Goal: Task Accomplishment & Management: Manage account settings

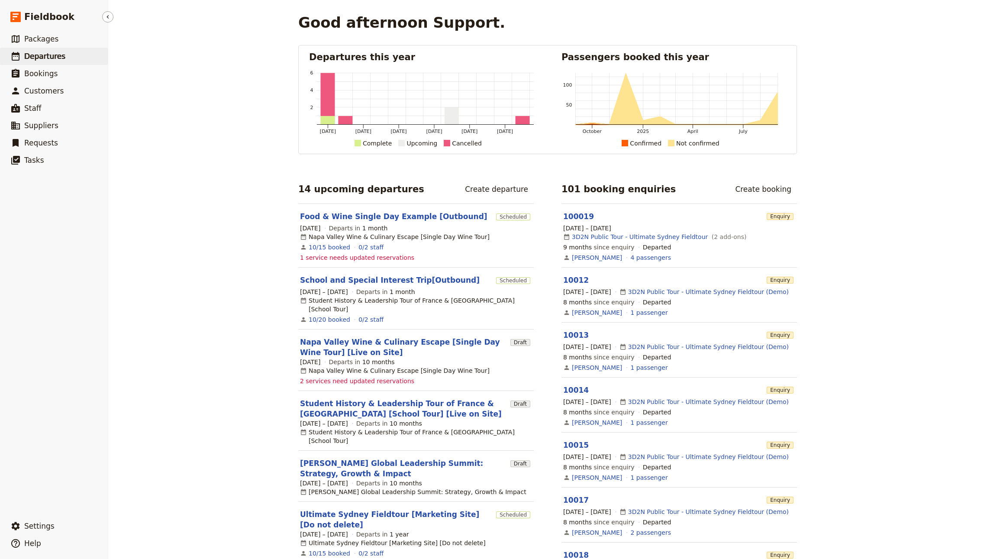
click at [63, 58] on link "​ Departures" at bounding box center [54, 56] width 108 height 17
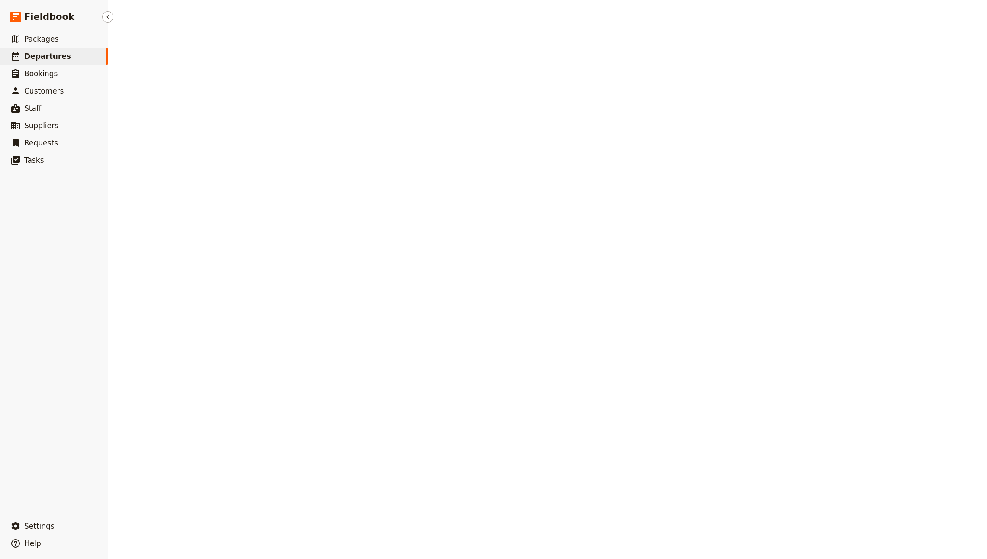
select select "CREATED_AT"
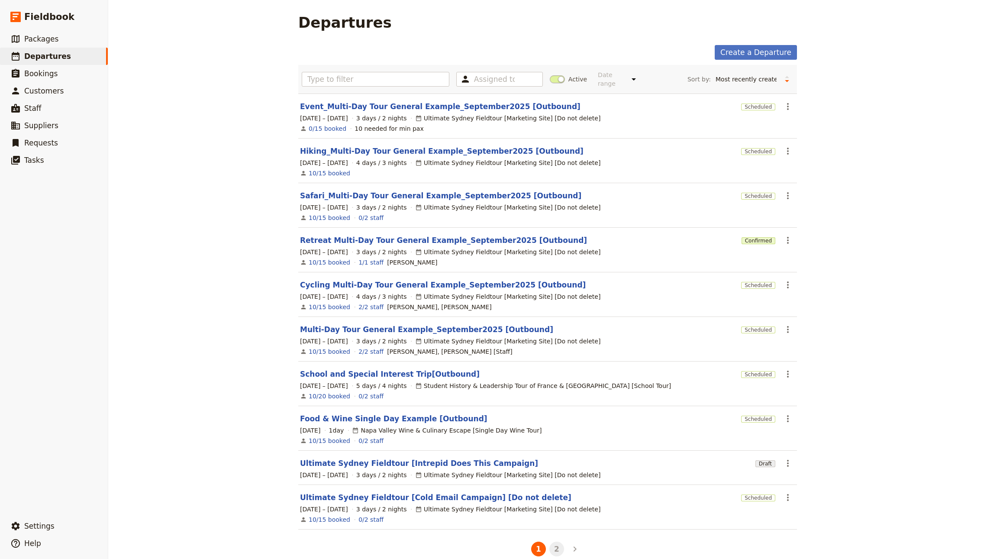
click at [549, 541] on button "2" at bounding box center [556, 548] width 15 height 15
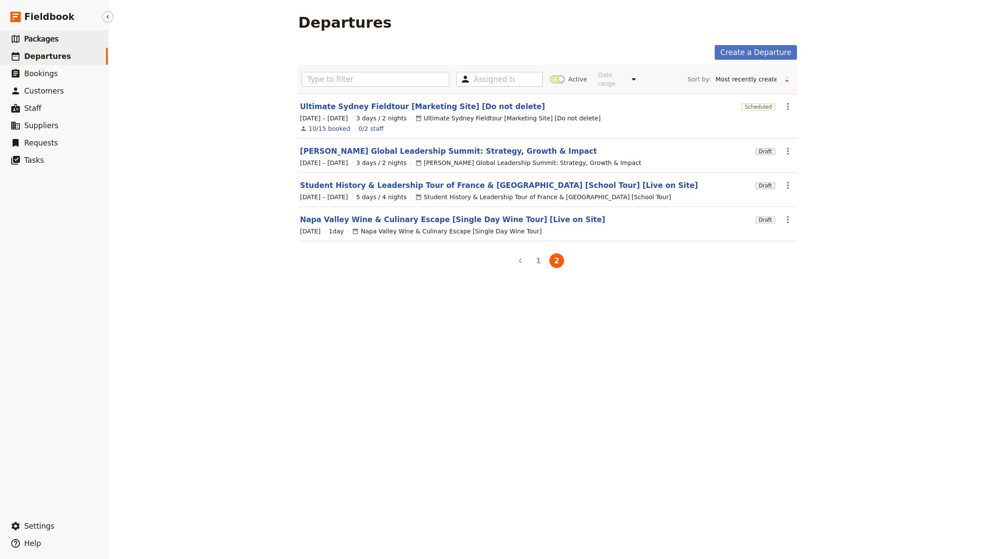
click at [45, 38] on span "Packages" at bounding box center [41, 39] width 34 height 9
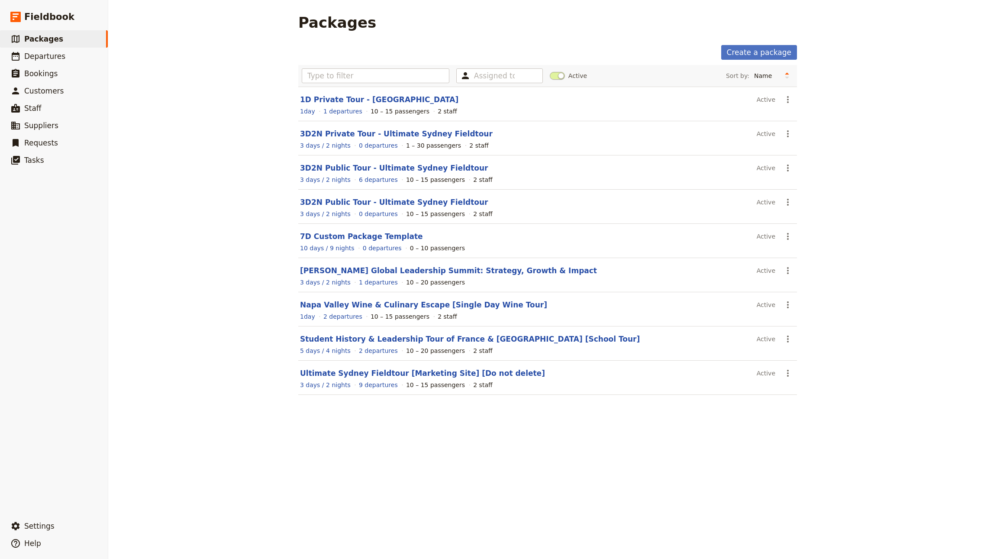
click at [412, 376] on header "Ultimate Sydney Fieldtour [Marketing Site] [Do not delete]" at bounding box center [526, 373] width 453 height 10
click at [413, 372] on link "Ultimate Sydney Fieldtour [Marketing Site] [Do not delete]" at bounding box center [422, 373] width 245 height 9
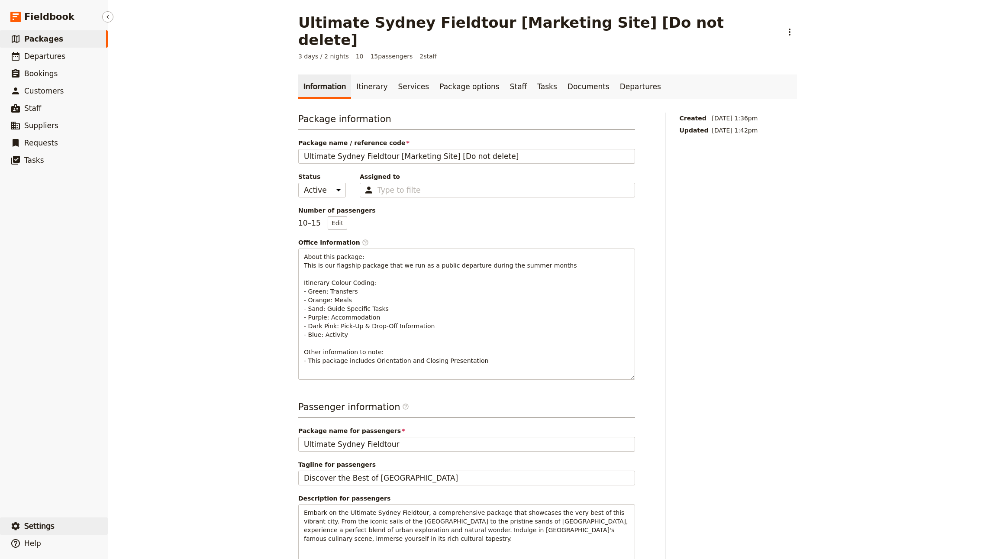
click at [66, 518] on button "​ Settings" at bounding box center [54, 525] width 108 height 17
click at [121, 519] on ul "Sign out" at bounding box center [152, 525] width 80 height 14
click at [121, 525] on span "Sign out" at bounding box center [129, 526] width 25 height 9
